Goal: Task Accomplishment & Management: Manage account settings

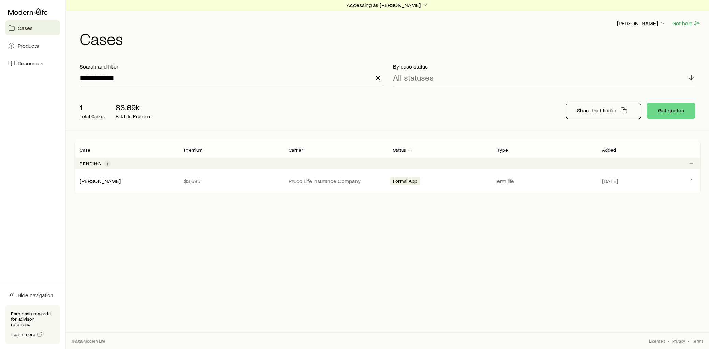
click at [126, 78] on input "**********" at bounding box center [231, 78] width 302 height 16
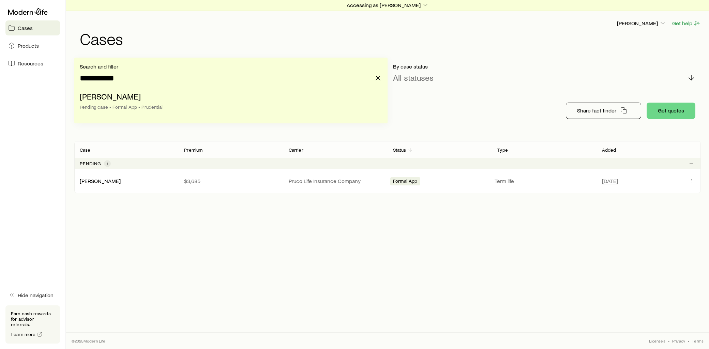
drag, startPoint x: 110, startPoint y: 79, endPoint x: 65, endPoint y: 80, distance: 44.7
click at [65, 80] on div "**********" at bounding box center [354, 174] width 709 height 349
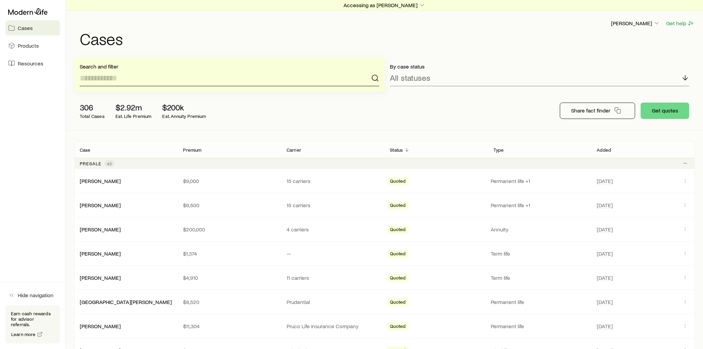
click at [123, 82] on input at bounding box center [230, 78] width 300 height 16
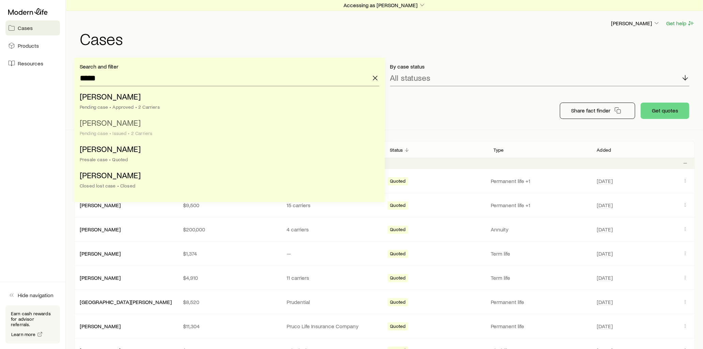
click at [115, 127] on span "[PERSON_NAME]" at bounding box center [110, 123] width 61 height 10
type input "**********"
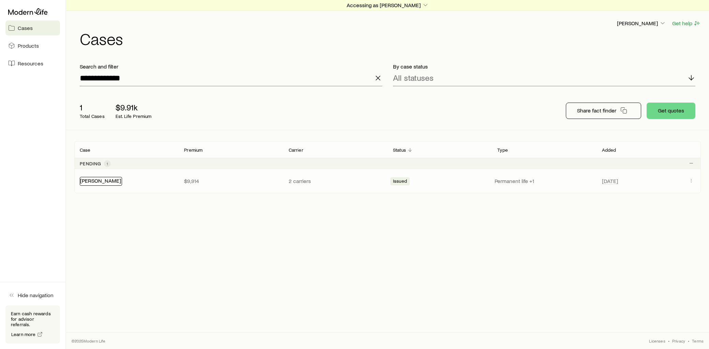
click at [105, 181] on link "[PERSON_NAME]" at bounding box center [100, 180] width 41 height 6
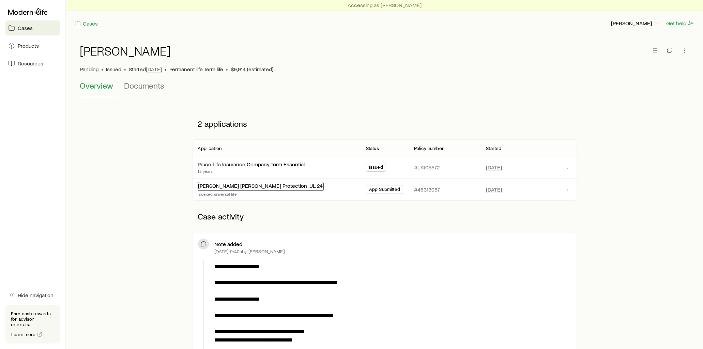
click at [250, 185] on link "[PERSON_NAME] [PERSON_NAME] Protection IUL 24" at bounding box center [260, 185] width 125 height 6
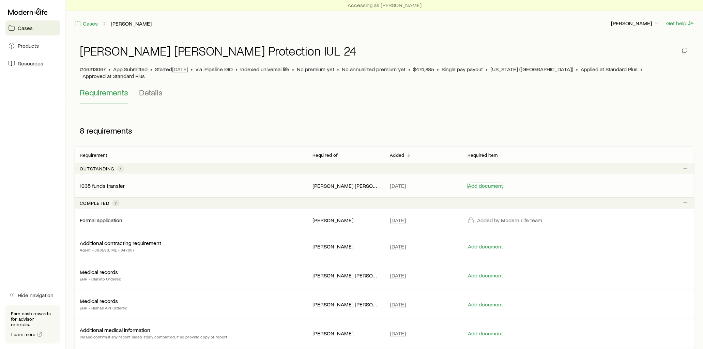
click at [484, 183] on button "Add document" at bounding box center [486, 186] width 36 height 6
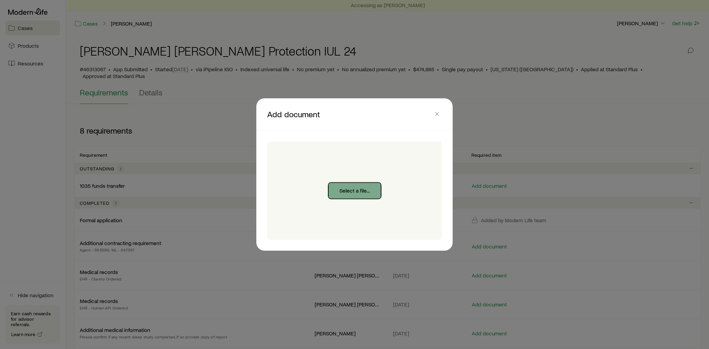
click at [371, 191] on button "Select a file..." at bounding box center [354, 191] width 53 height 16
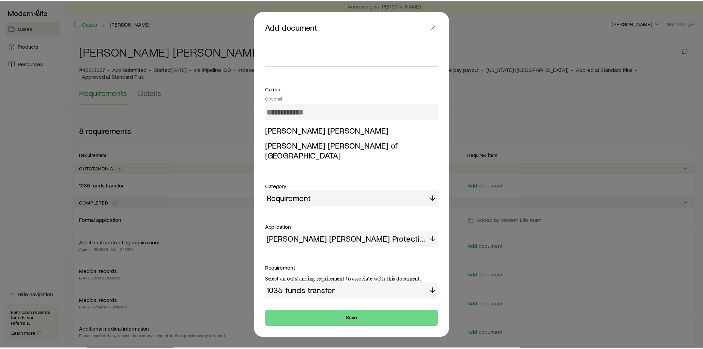
scroll to position [144, 0]
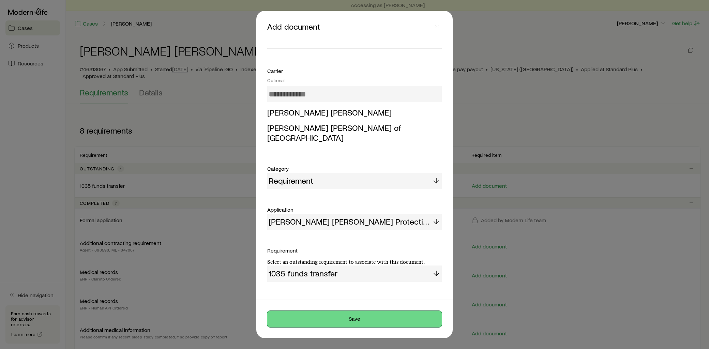
click at [359, 318] on button "Save" at bounding box center [354, 319] width 175 height 16
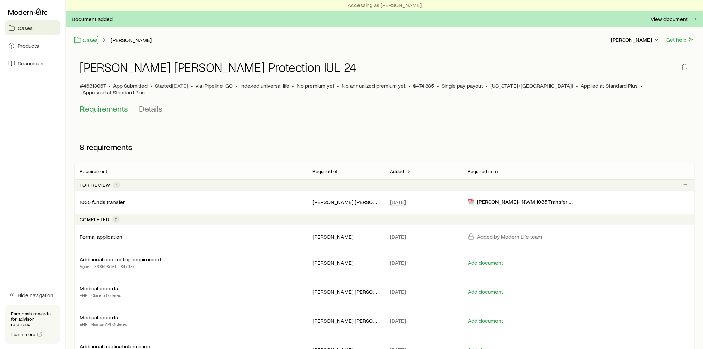
click at [94, 40] on link "Cases" at bounding box center [86, 40] width 24 height 8
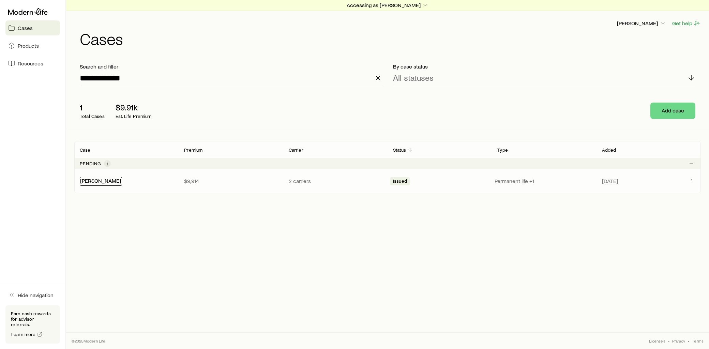
click at [100, 179] on link "[PERSON_NAME]" at bounding box center [100, 180] width 41 height 6
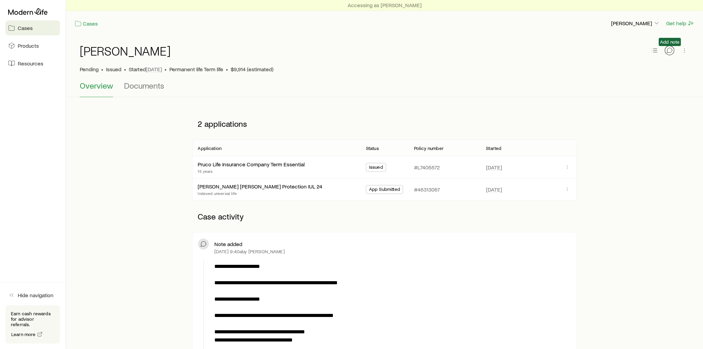
click at [670, 50] on icon "button" at bounding box center [669, 50] width 7 height 7
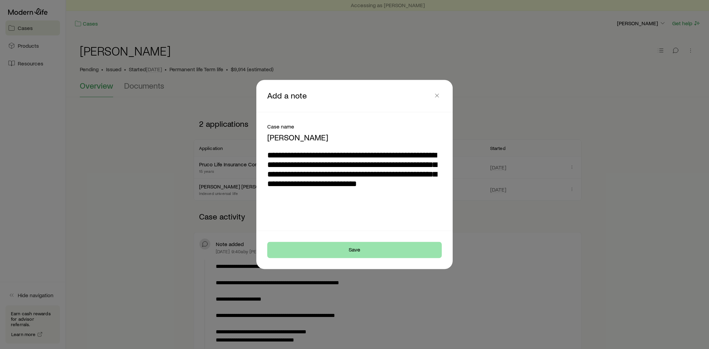
type textarea "**********"
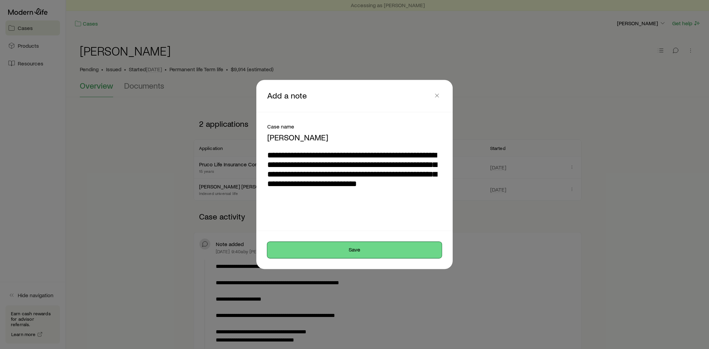
click at [382, 255] on button "Save" at bounding box center [354, 250] width 175 height 16
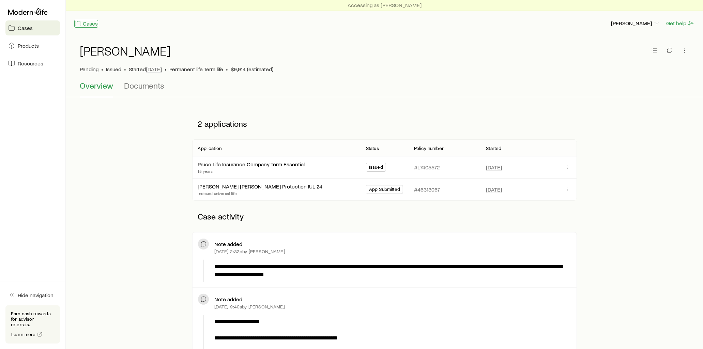
click at [81, 22] on icon at bounding box center [78, 23] width 7 height 7
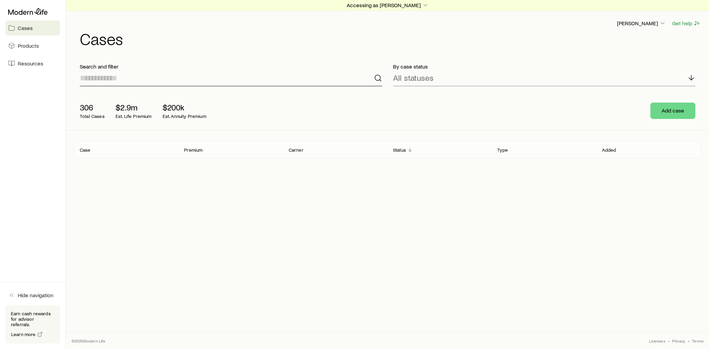
click at [127, 77] on input at bounding box center [231, 78] width 302 height 16
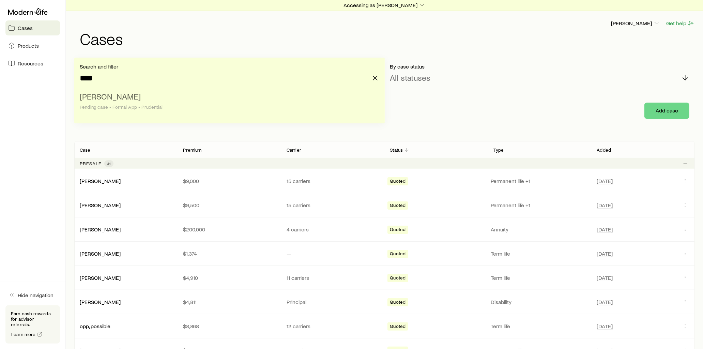
click at [123, 97] on span "[PERSON_NAME]" at bounding box center [110, 96] width 61 height 10
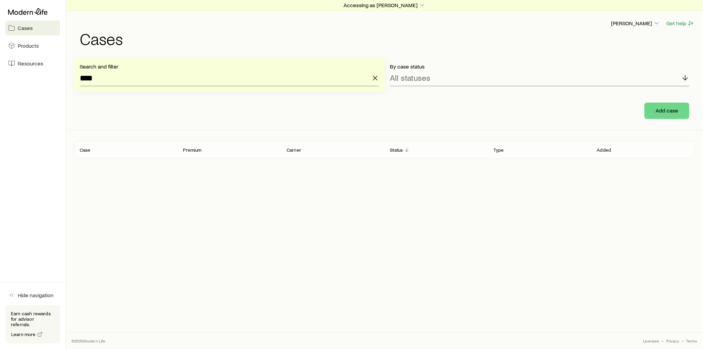
type input "**********"
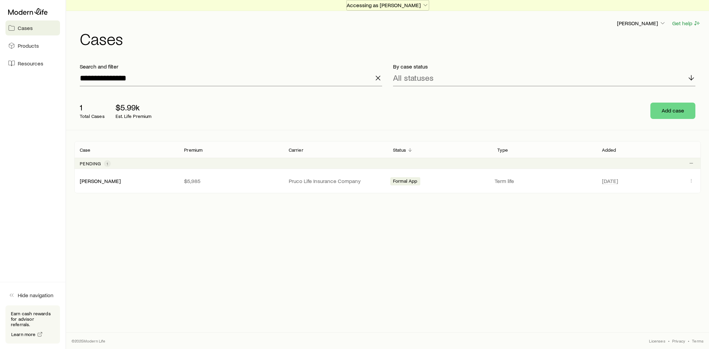
click at [422, 5] on icon "button" at bounding box center [425, 5] width 7 height 7
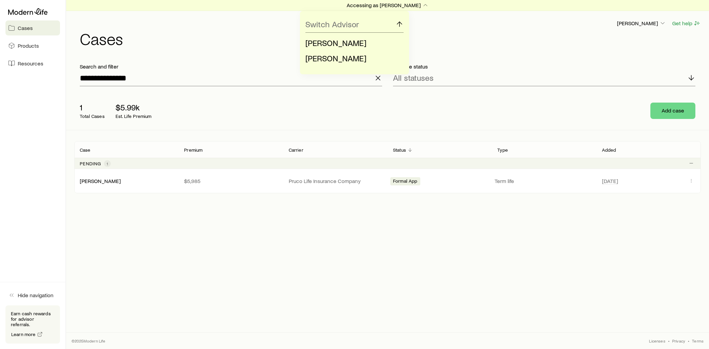
click at [489, 38] on div "Switch Advisor [PERSON_NAME] [PERSON_NAME]" at bounding box center [354, 42] width 709 height 63
click at [105, 180] on link "[PERSON_NAME]" at bounding box center [100, 180] width 41 height 6
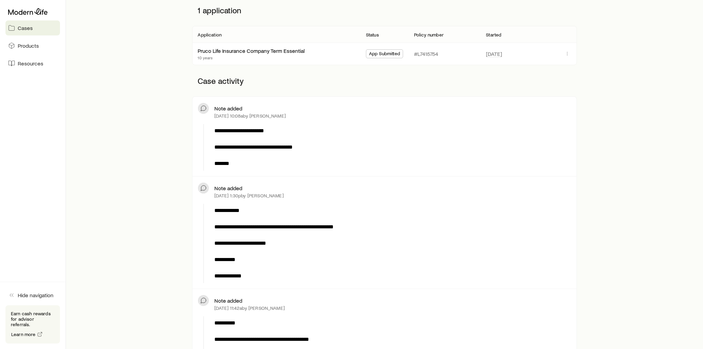
scroll to position [227, 0]
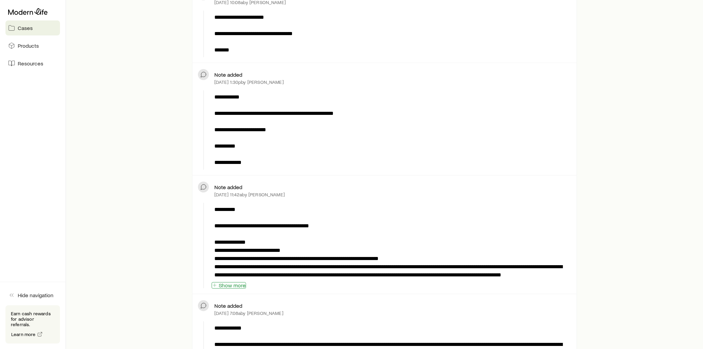
click at [241, 287] on button "Show more" at bounding box center [229, 285] width 34 height 6
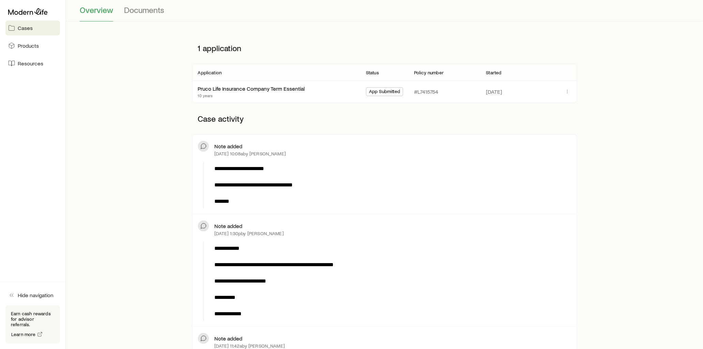
scroll to position [0, 0]
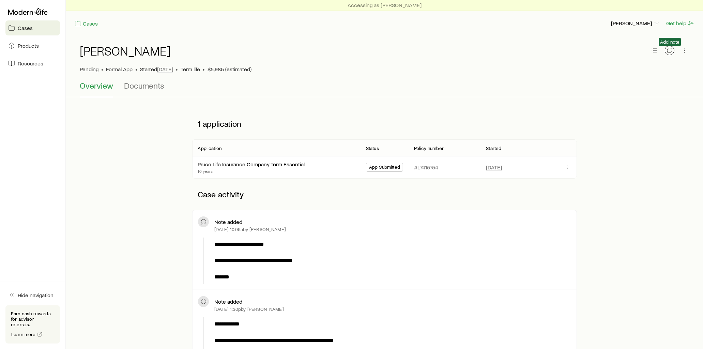
click at [669, 50] on icon "button" at bounding box center [669, 50] width 7 height 7
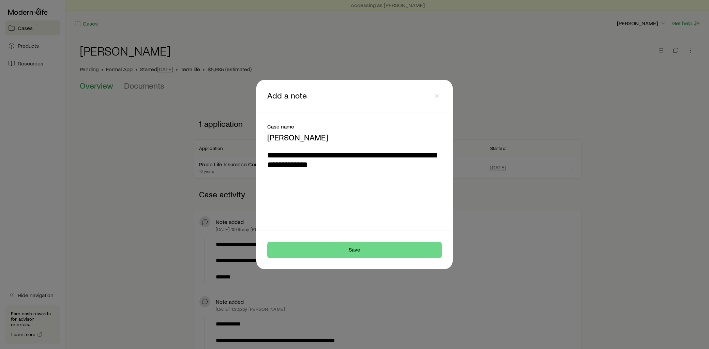
type textarea "**********"
drag, startPoint x: 380, startPoint y: 90, endPoint x: 399, endPoint y: 77, distance: 23.0
click at [377, 247] on button "Save" at bounding box center [354, 250] width 175 height 16
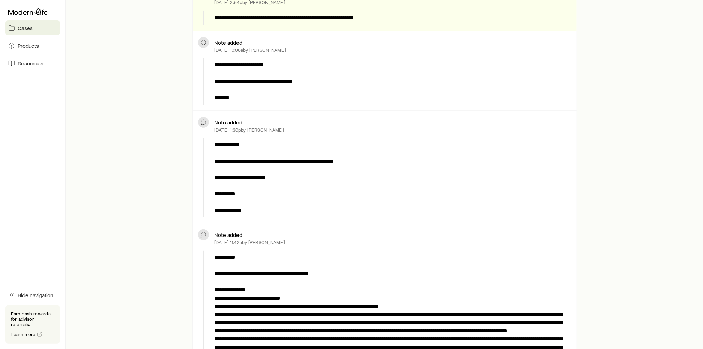
scroll to position [341, 0]
